Goal: Task Accomplishment & Management: Use online tool/utility

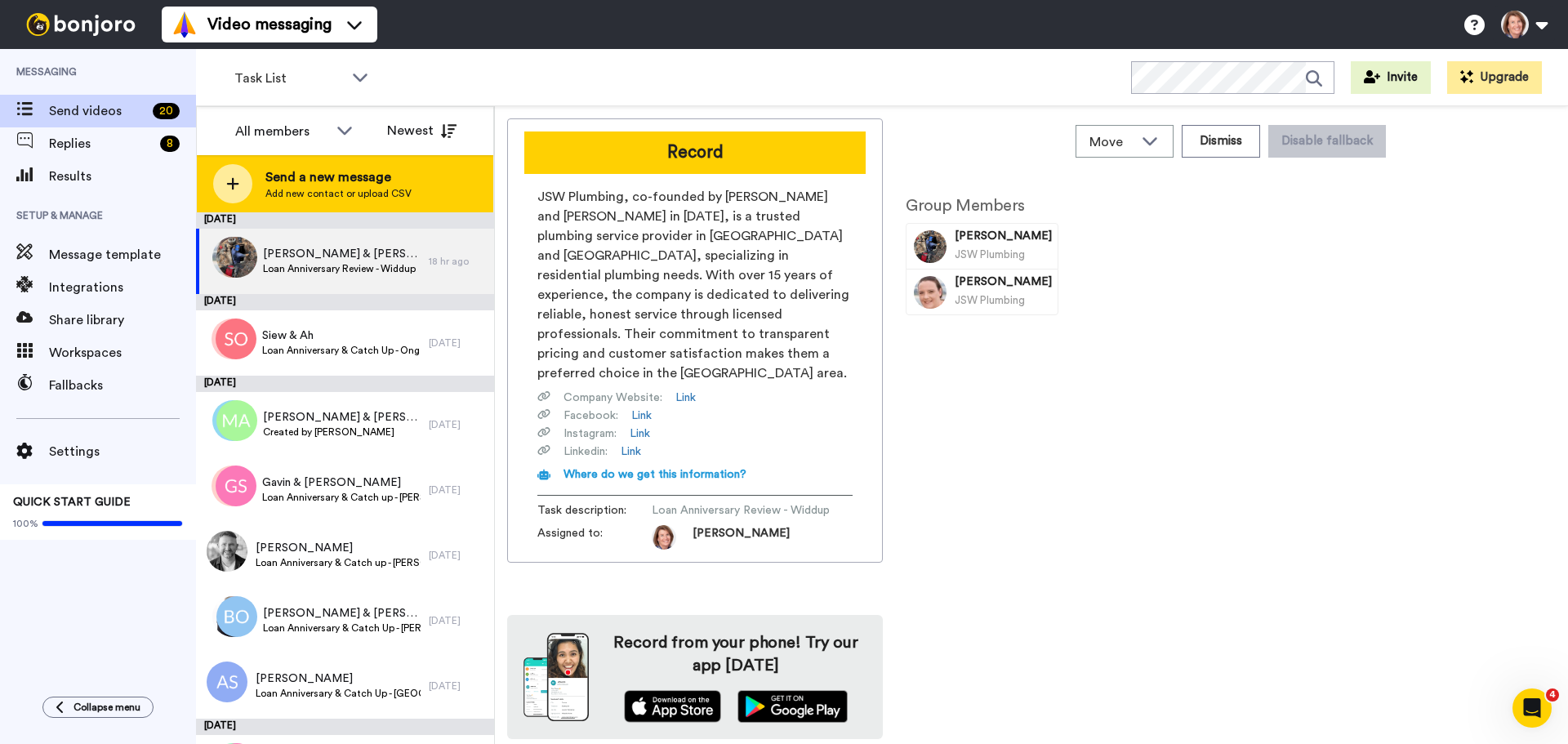
click at [347, 197] on span "Add new contact or upload CSV" at bounding box center [338, 193] width 146 height 13
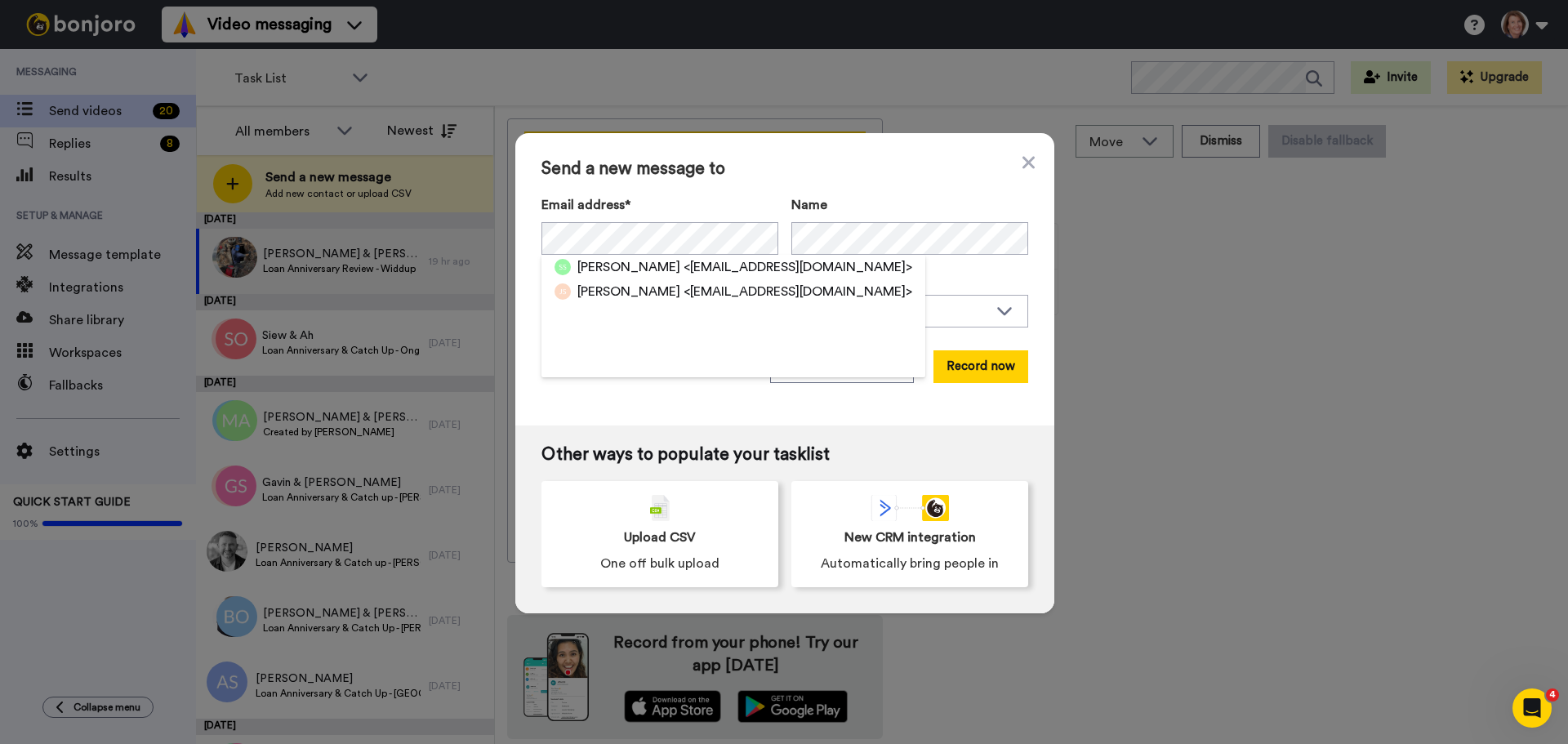
click at [818, 397] on div "Send a new message to Email address* Sarah Sinclair <s.woodward93@hotmail.com> …" at bounding box center [785, 279] width 539 height 292
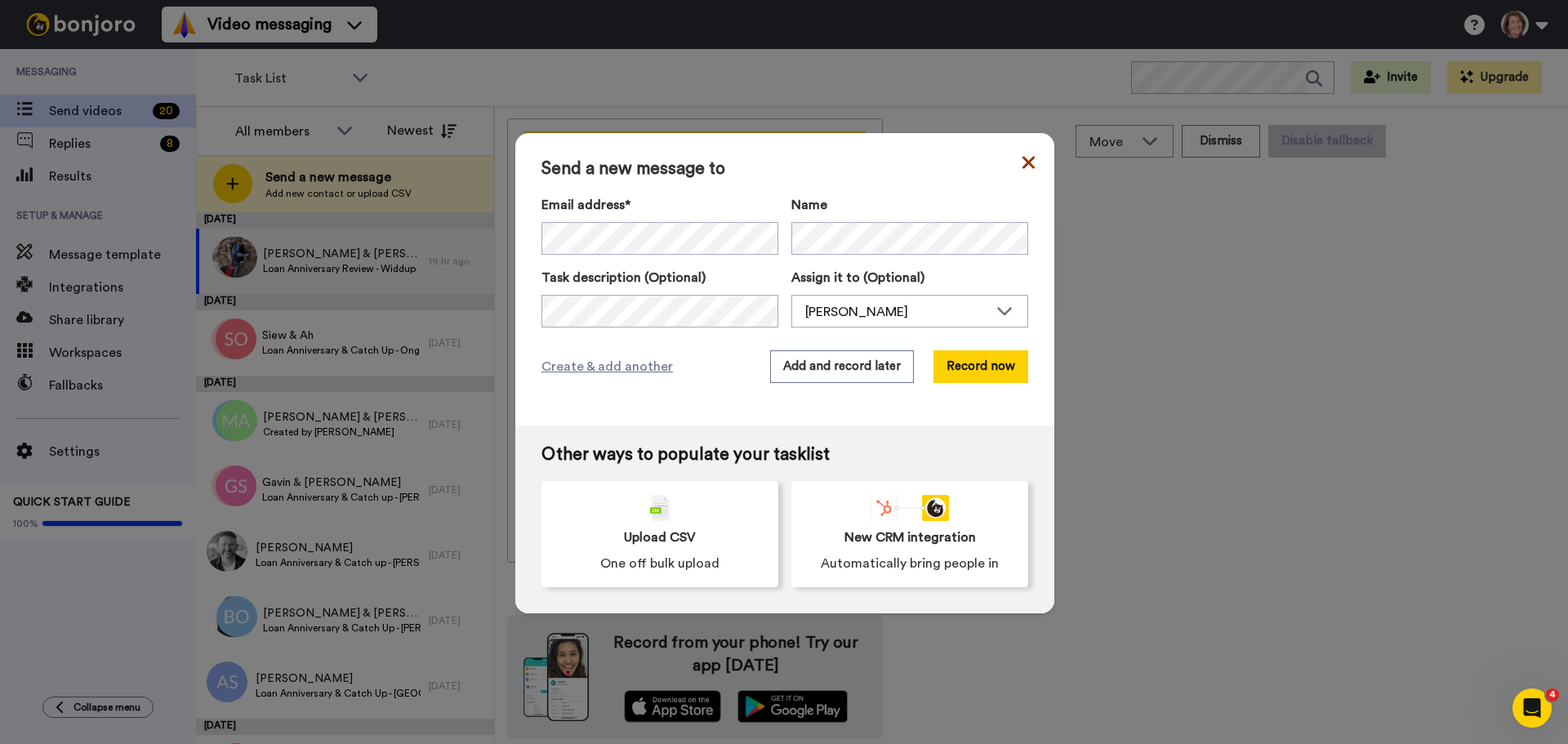
click at [1023, 162] on icon at bounding box center [1028, 162] width 12 height 20
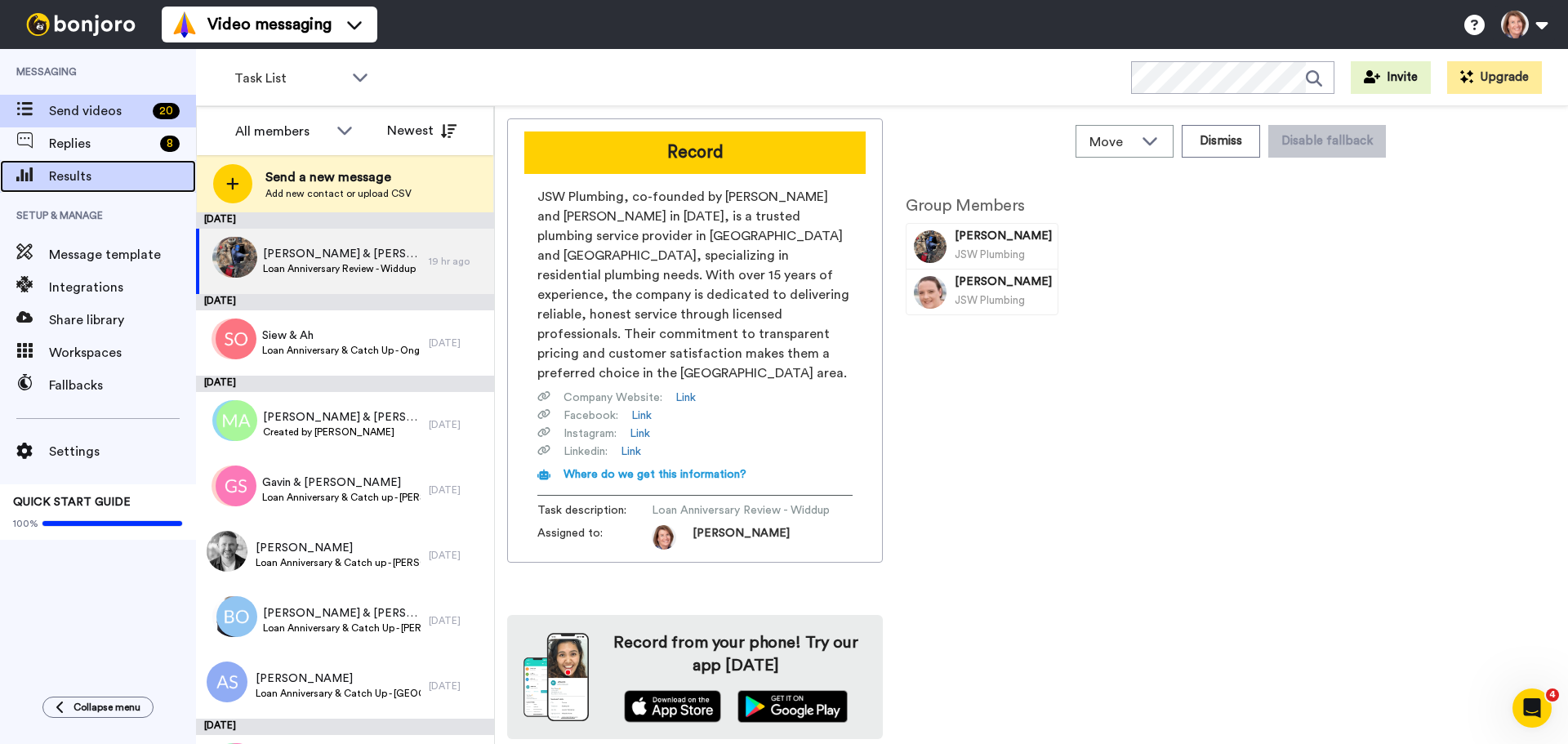
click at [113, 182] on span "Results" at bounding box center [122, 177] width 147 height 20
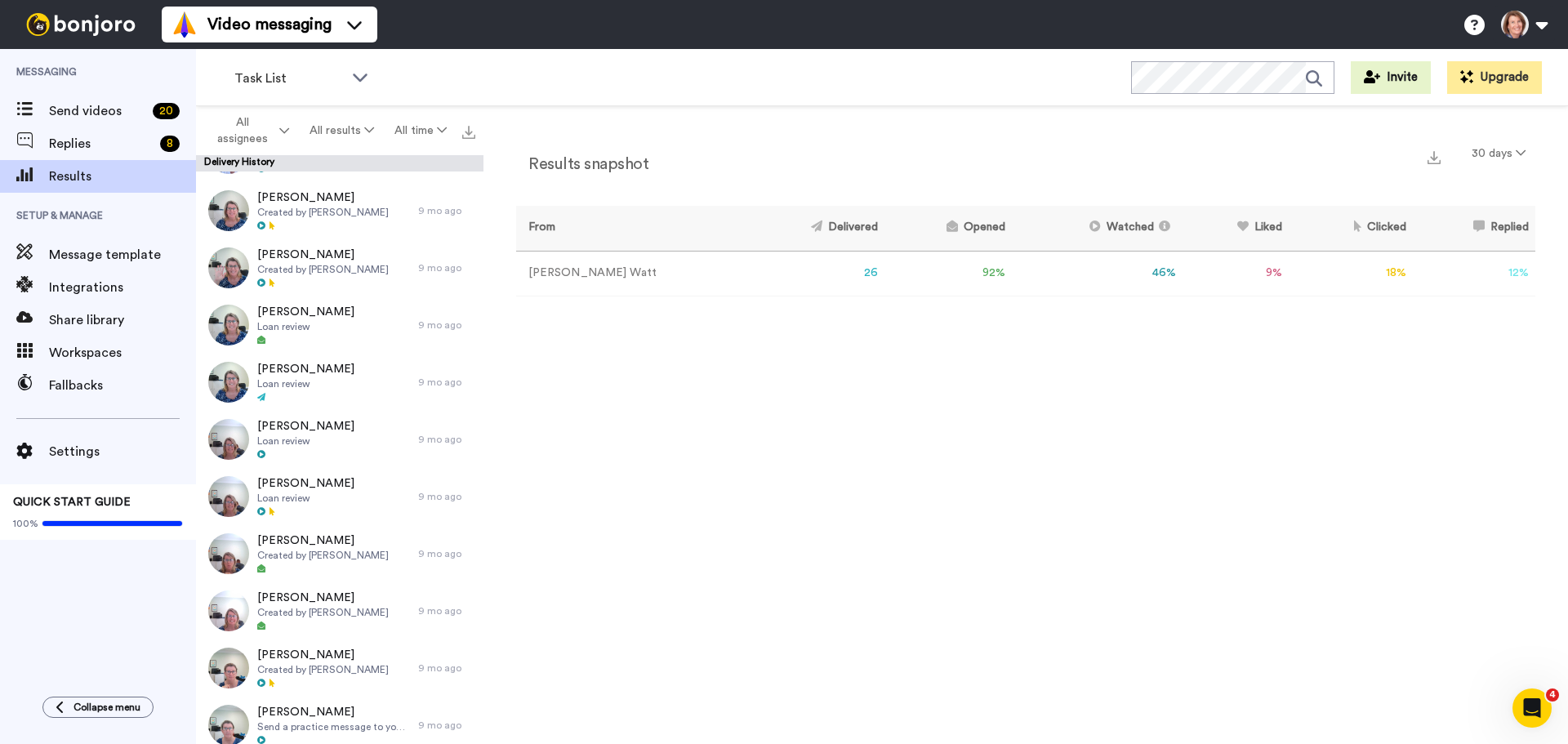
scroll to position [9110, 0]
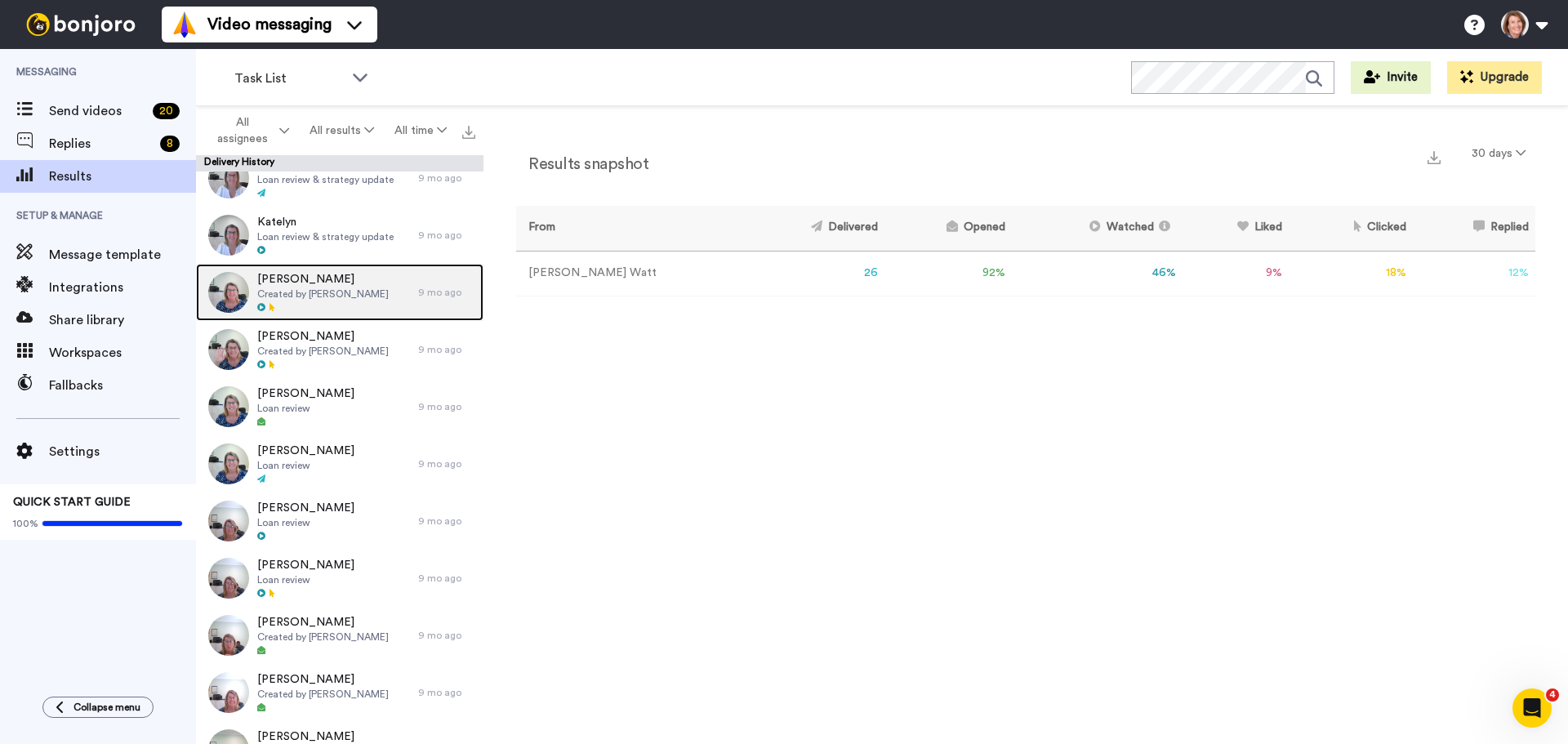
click at [355, 302] on div "[PERSON_NAME] Created by [PERSON_NAME]" at bounding box center [307, 292] width 222 height 57
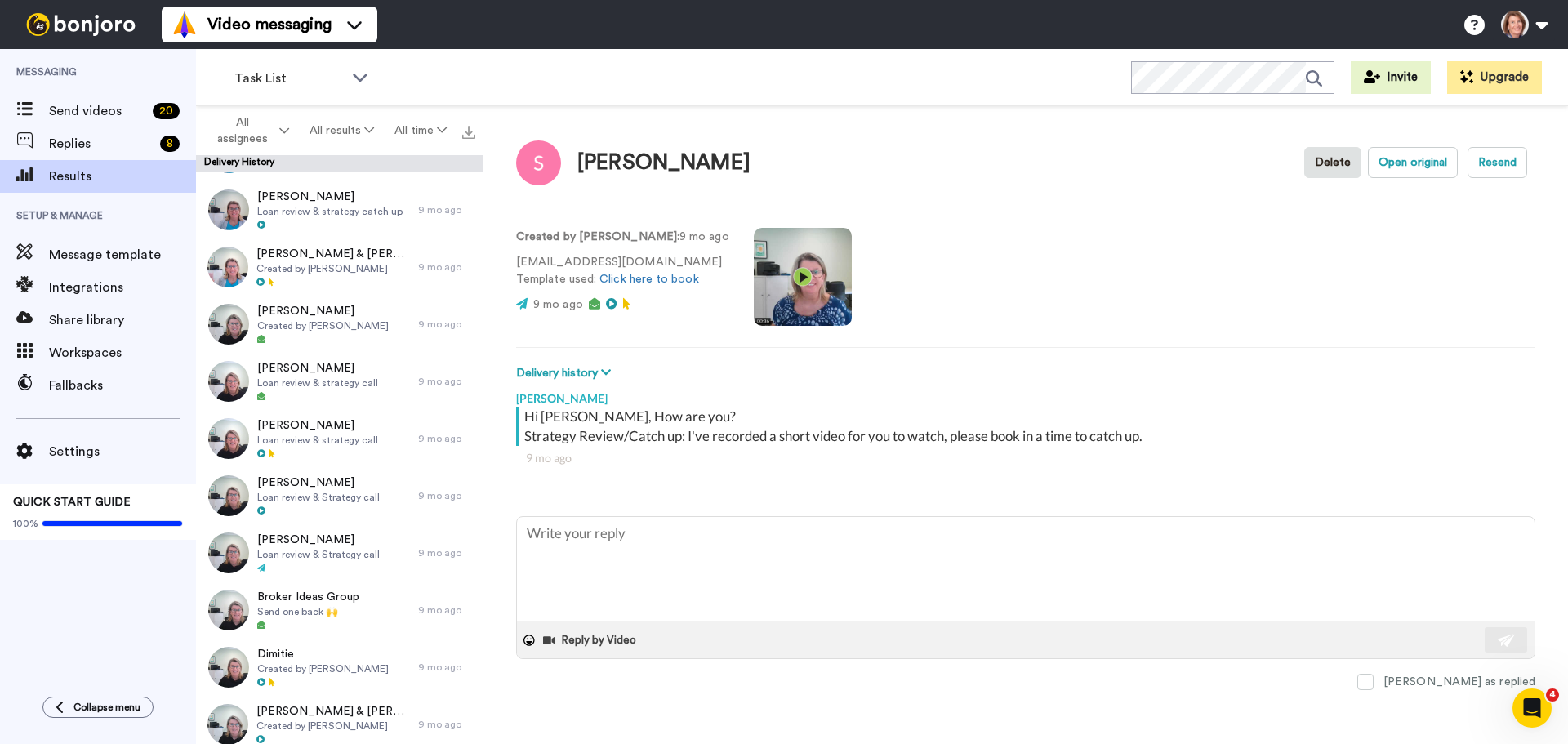
scroll to position [7559, 0]
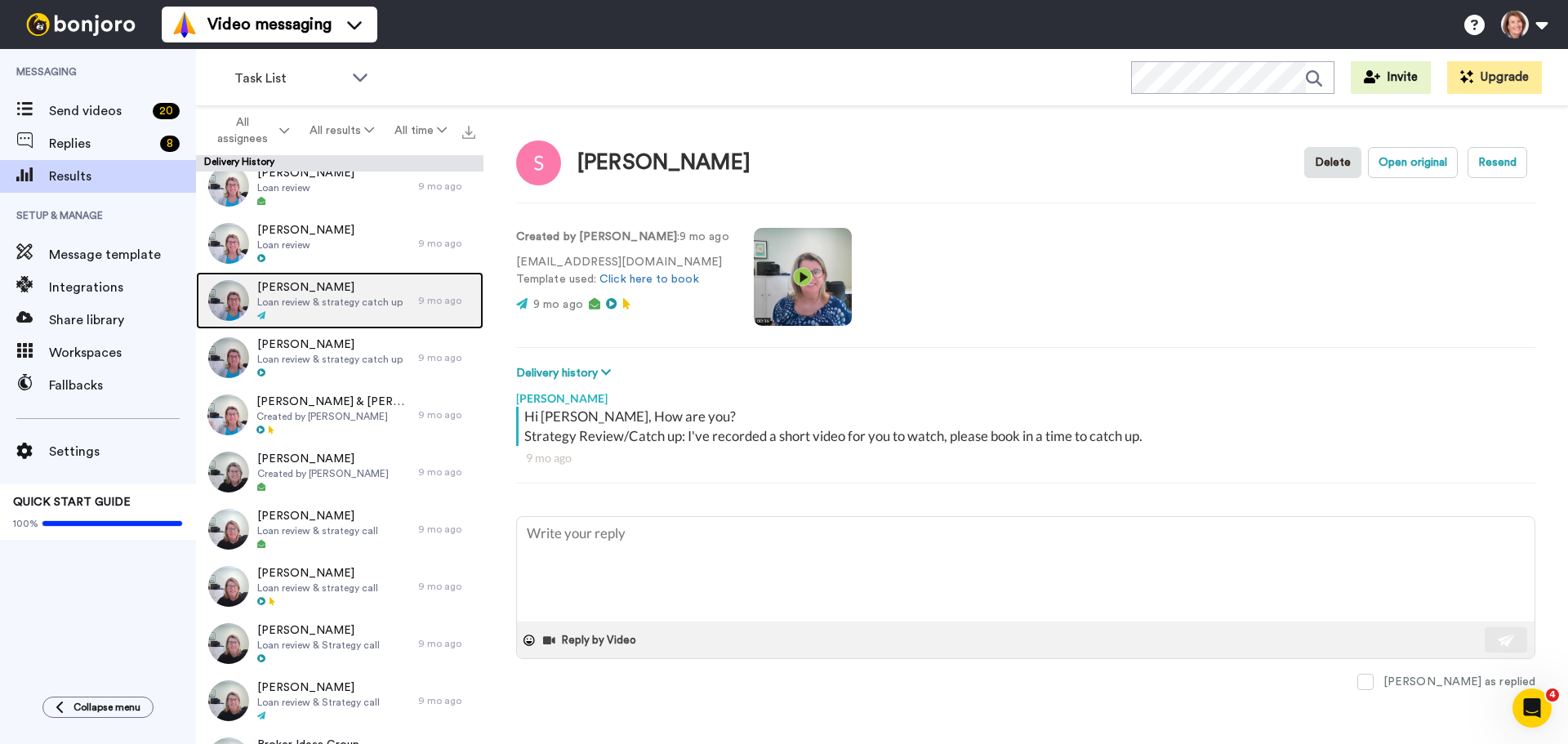
click at [351, 297] on span "Loan review & strategy catch up" at bounding box center [329, 302] width 145 height 13
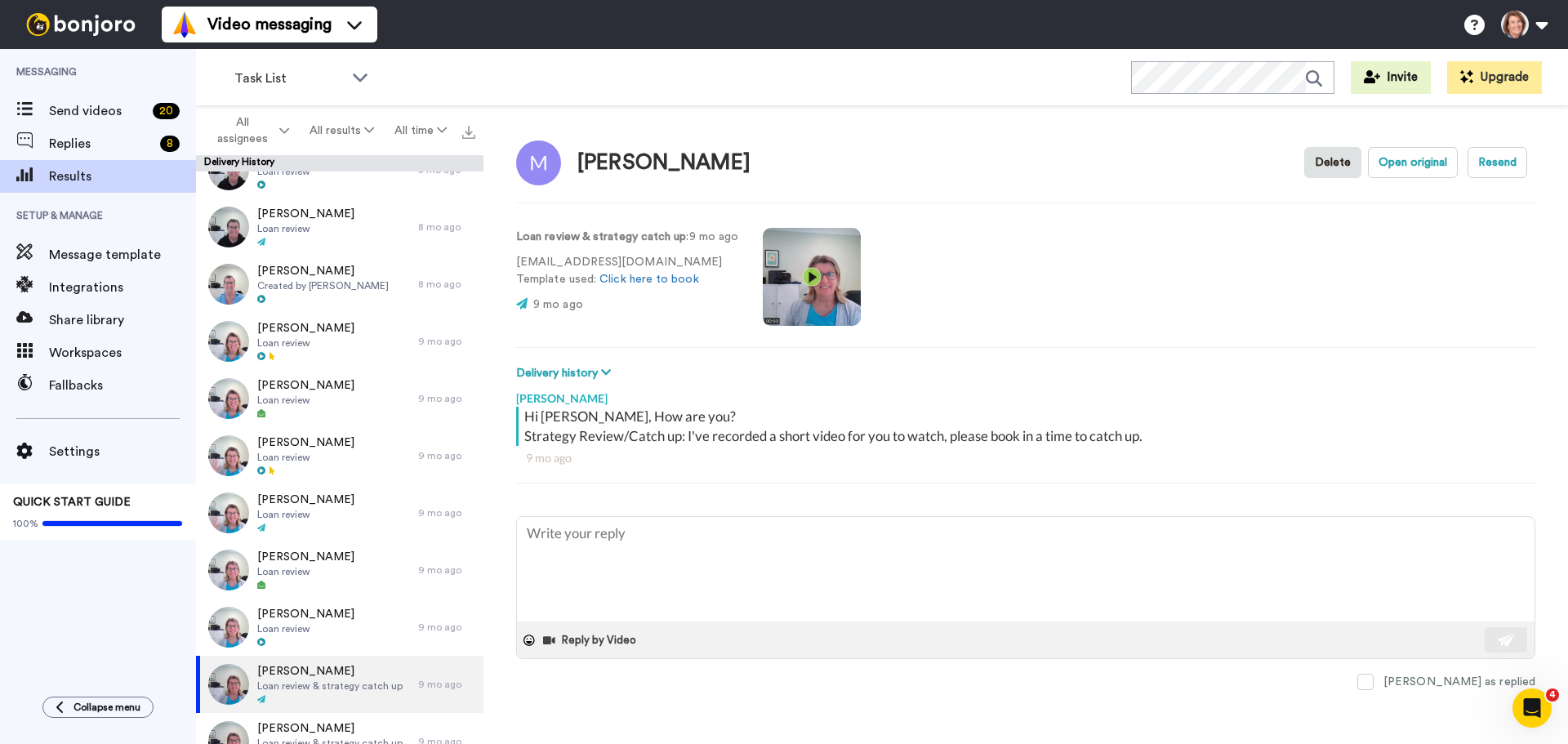
scroll to position [7151, 0]
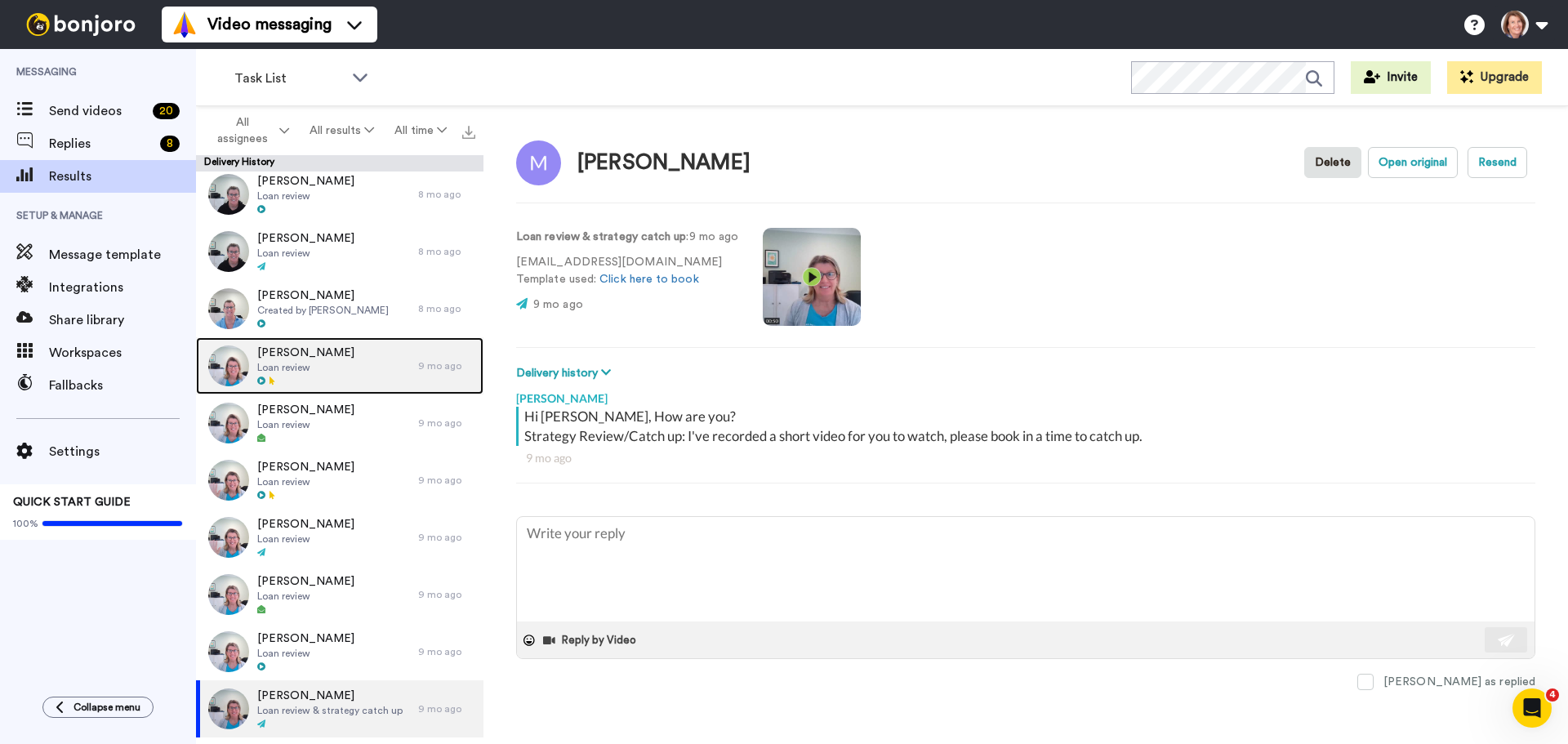
click at [368, 367] on div "[PERSON_NAME] Loan review" at bounding box center [307, 366] width 222 height 57
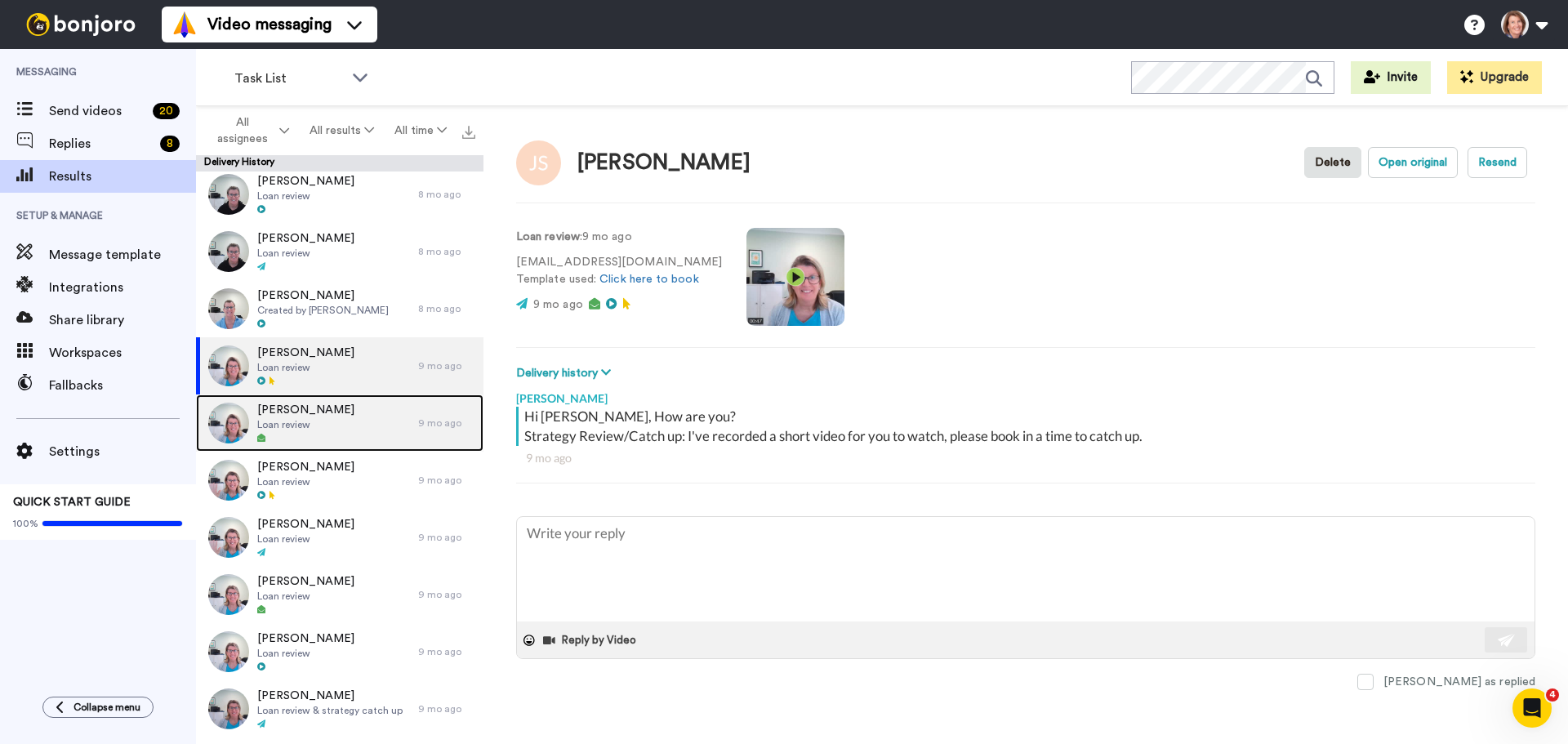
click at [340, 425] on div "[PERSON_NAME] Loan review" at bounding box center [307, 423] width 222 height 57
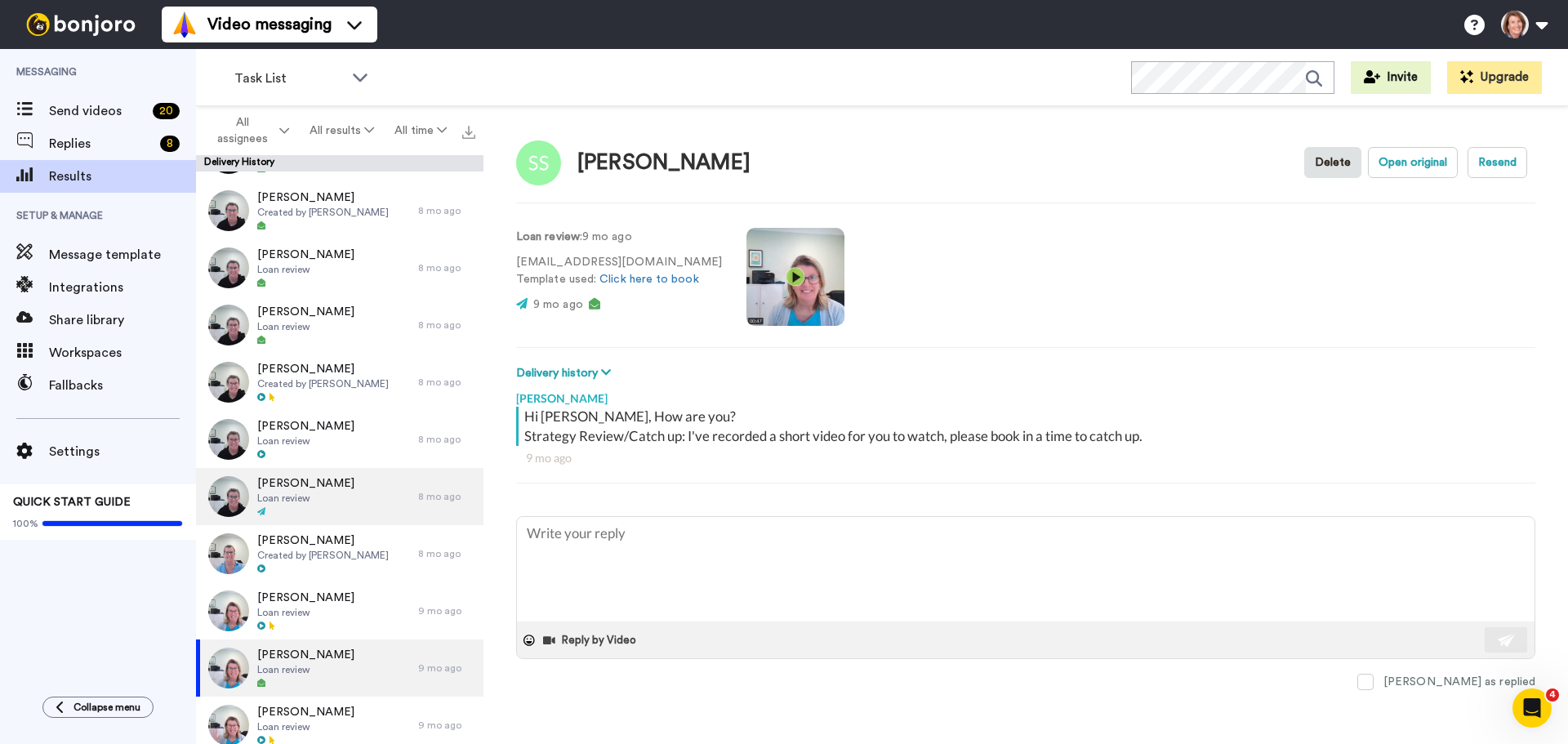
scroll to position [6987, 0]
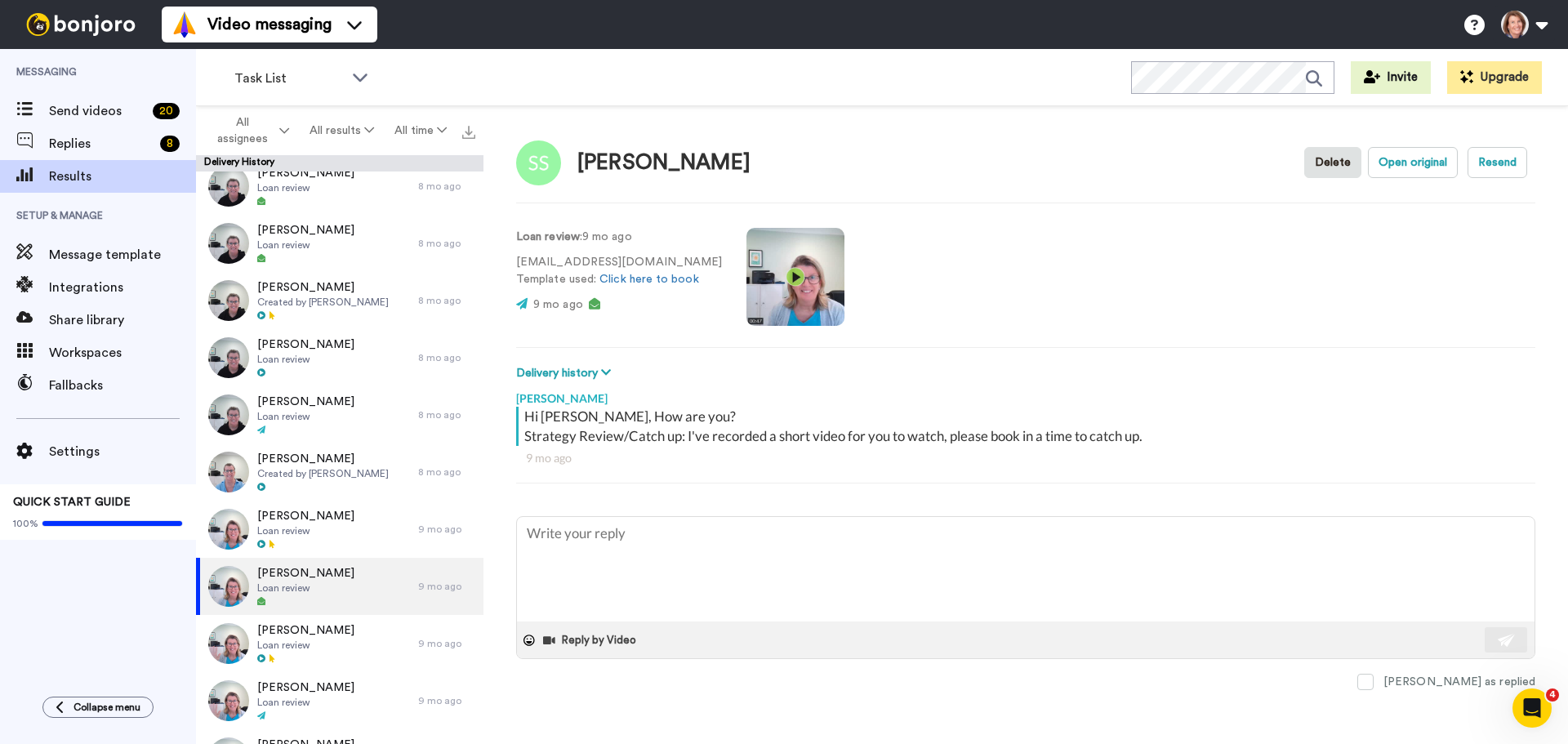
type textarea "x"
